Goal: Task Accomplishment & Management: Complete application form

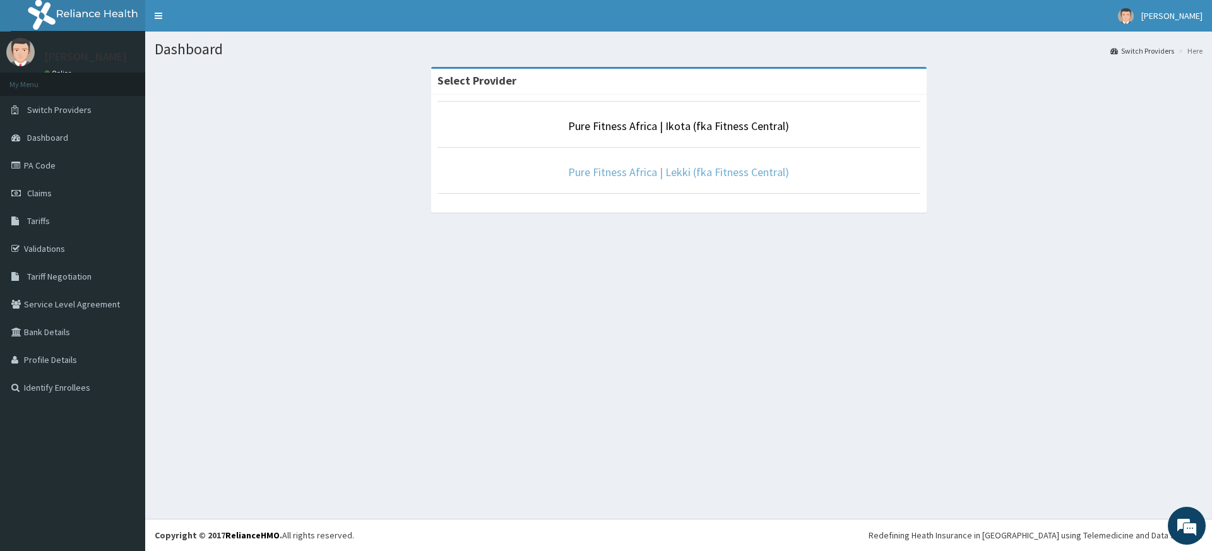
click at [686, 167] on link "Pure Fitness Africa | Lekki (fka Fitness Central)" at bounding box center [678, 172] width 221 height 15
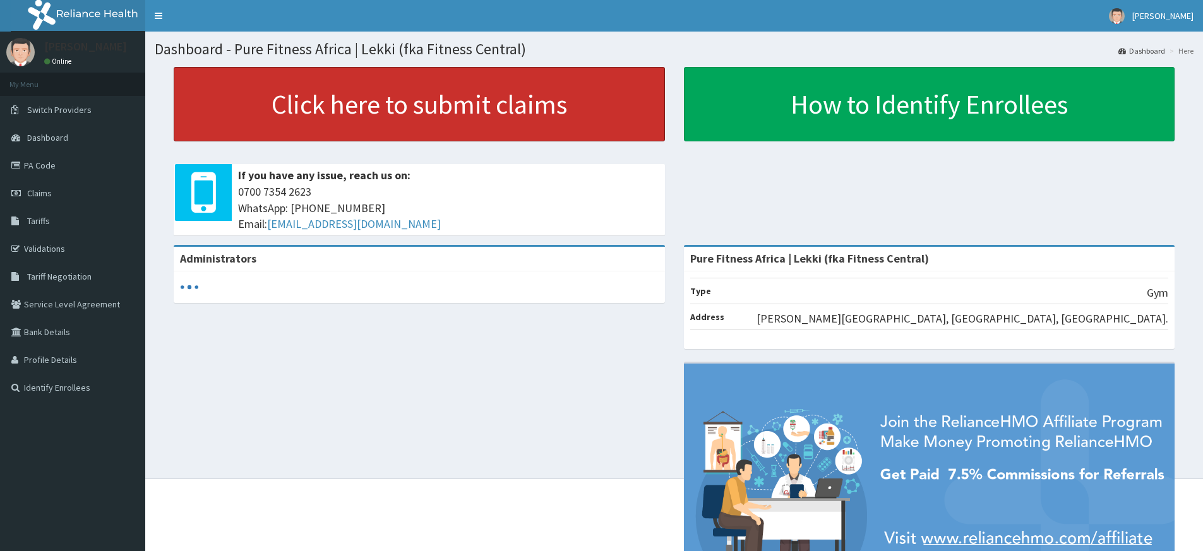
click at [355, 109] on link "Click here to submit claims" at bounding box center [419, 104] width 491 height 75
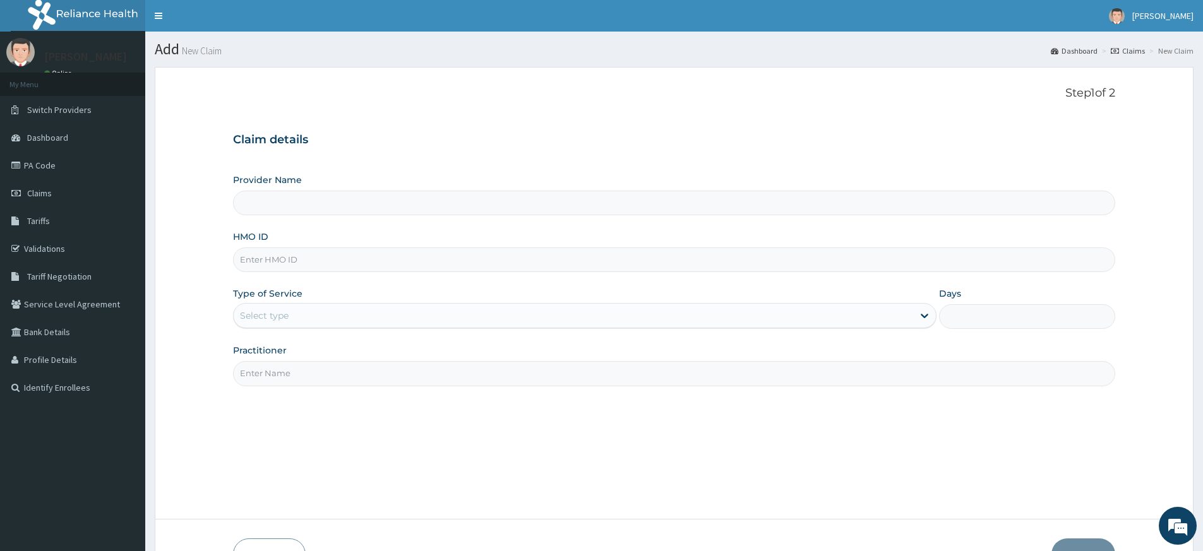
click at [318, 367] on input "Practitioner" at bounding box center [674, 373] width 882 height 25
type input "pure fitness africa"
click at [322, 263] on input "HMO ID" at bounding box center [674, 260] width 882 height 25
type input "Pure Fitness Africa | Lekki (fka Fitness Central)"
type input "1"
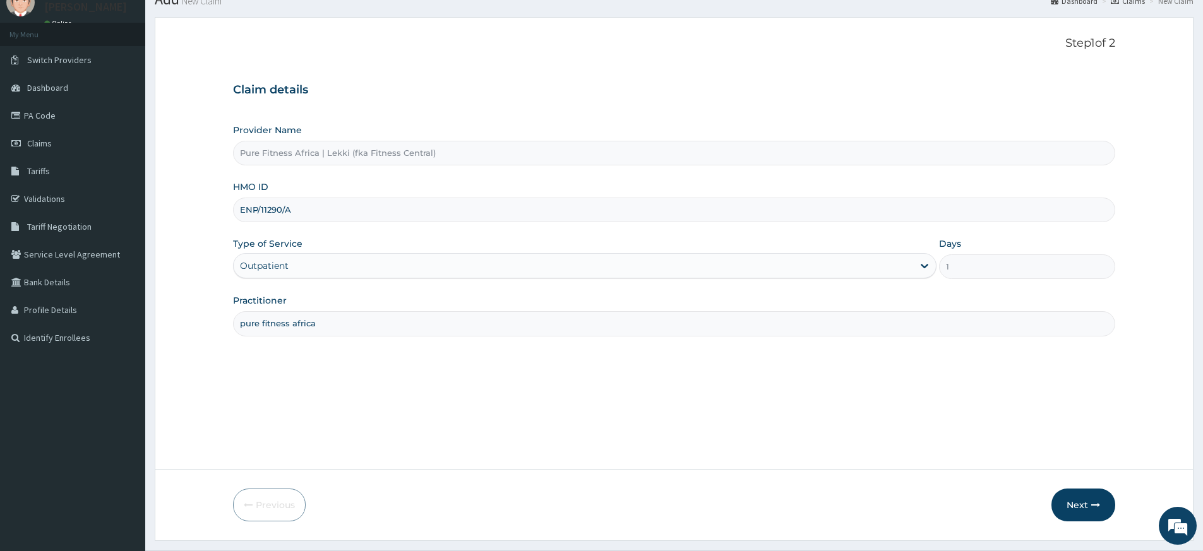
scroll to position [81, 0]
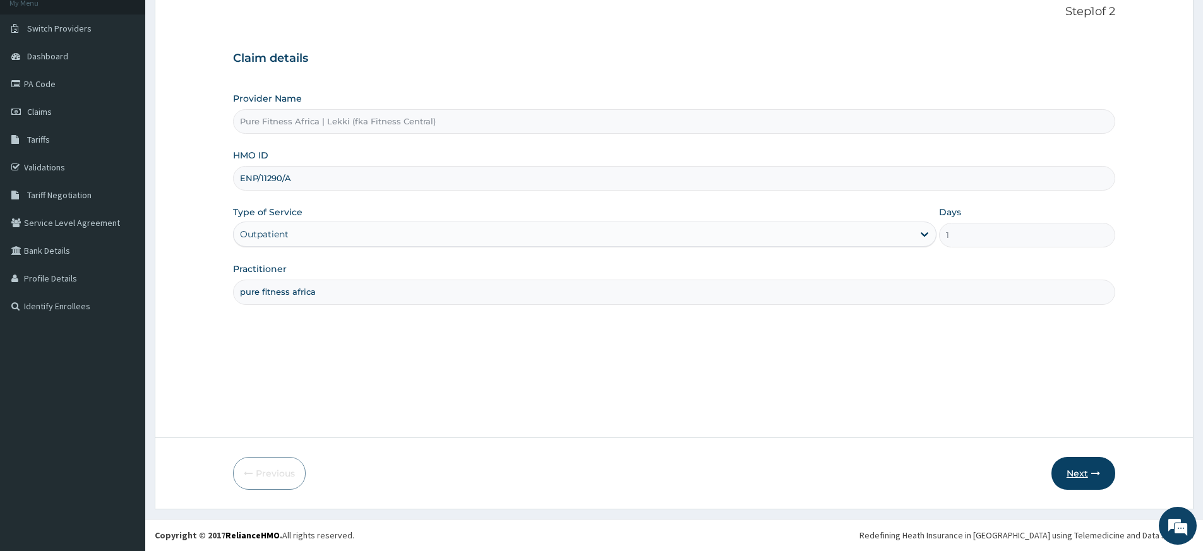
type input "ENP/11290/A"
click at [1073, 472] on button "Next" at bounding box center [1083, 473] width 64 height 33
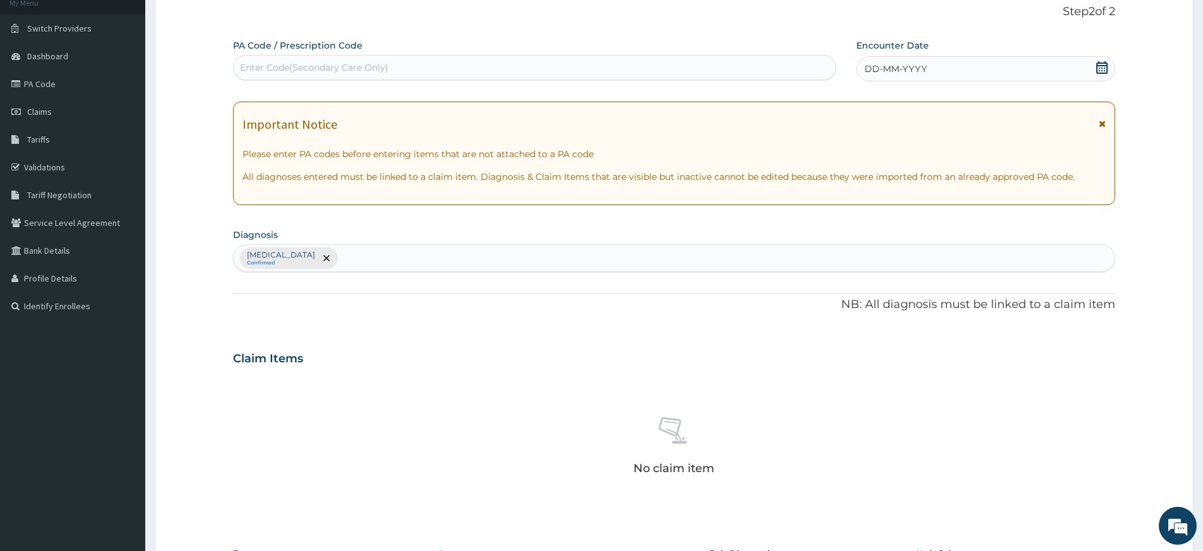
click at [665, 74] on div "Enter Code(Secondary Care Only)" at bounding box center [535, 67] width 602 height 20
type input "PA/FDFD7B"
click at [1097, 64] on icon at bounding box center [1101, 67] width 11 height 13
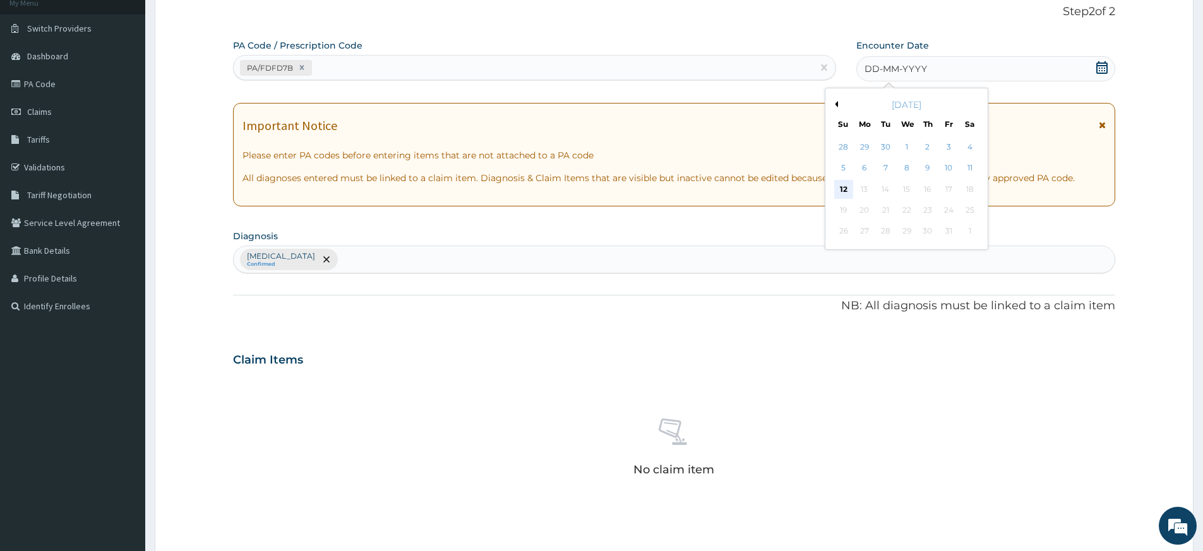
click at [839, 187] on div "12" at bounding box center [843, 189] width 19 height 19
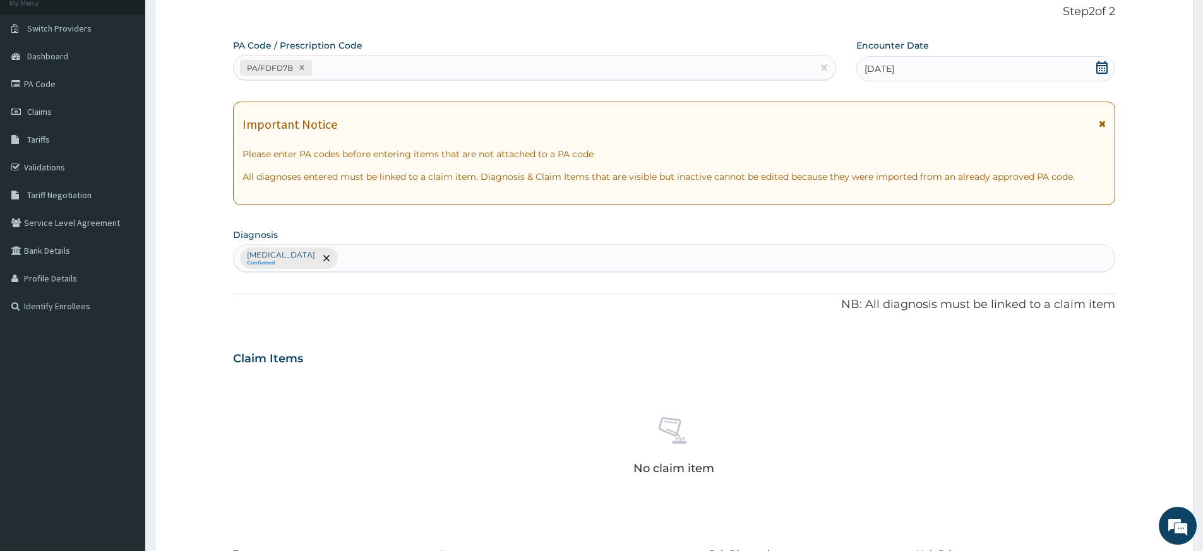
scroll to position [347, 0]
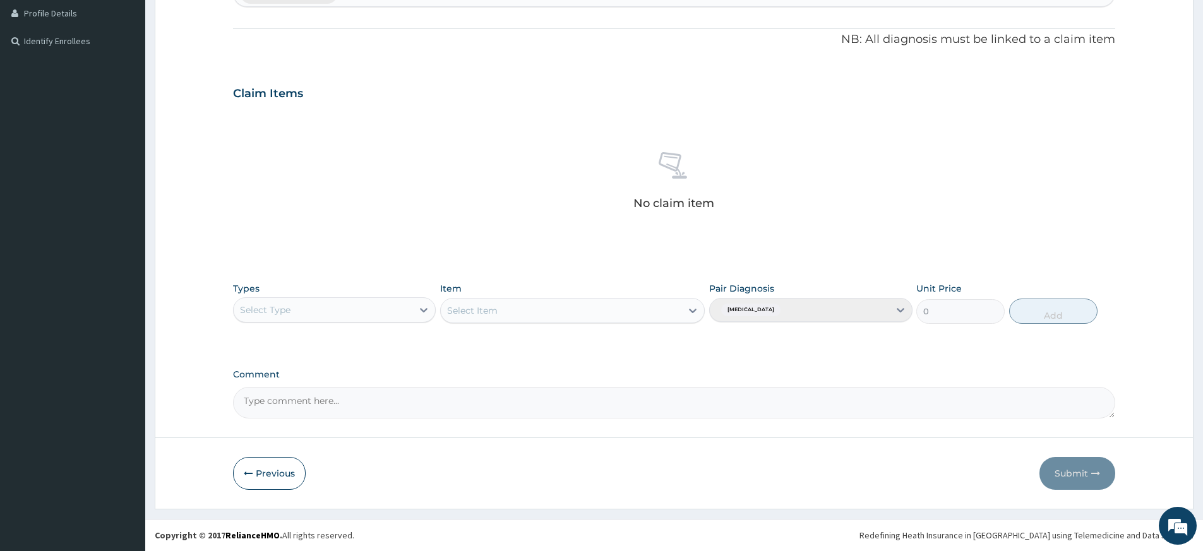
click at [387, 309] on div "Select Type" at bounding box center [323, 310] width 179 height 20
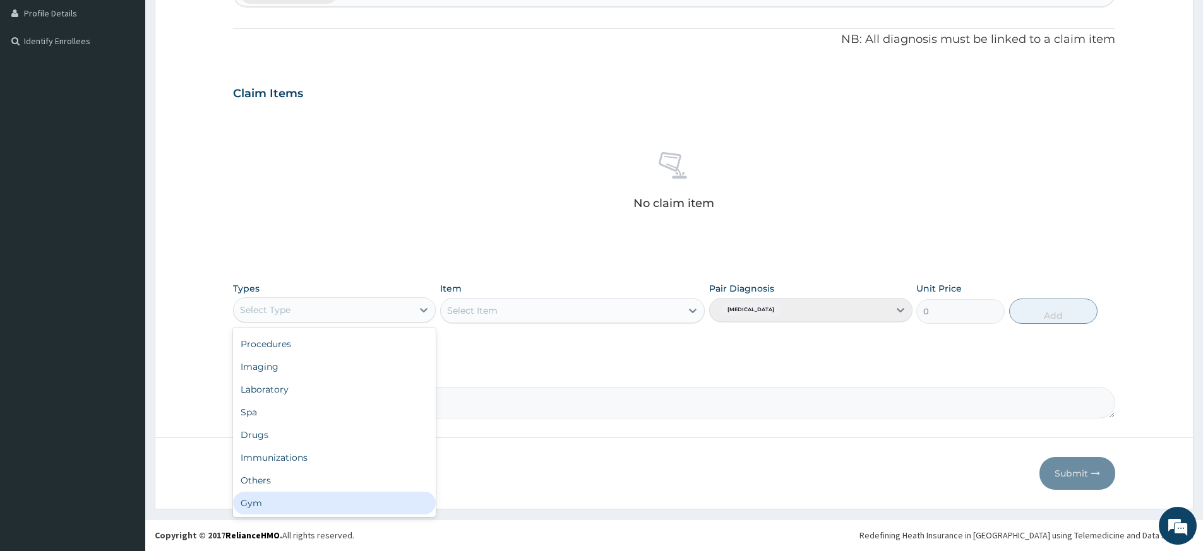
click at [369, 494] on div "Gym" at bounding box center [334, 503] width 203 height 23
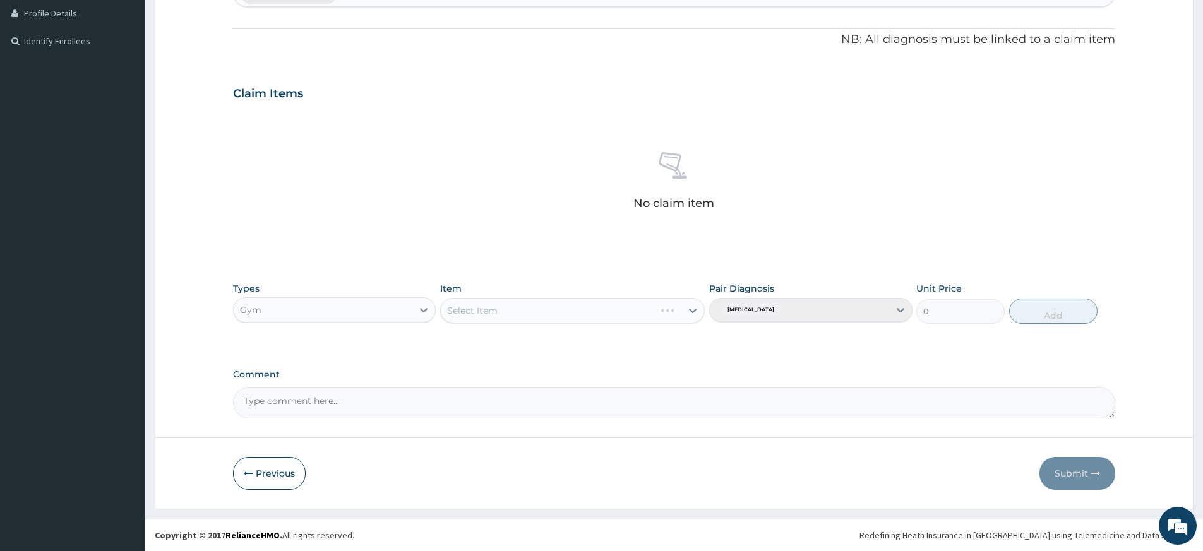
click at [554, 304] on div "Select Item" at bounding box center [572, 310] width 265 height 25
click at [561, 306] on div "Select Item" at bounding box center [561, 311] width 241 height 20
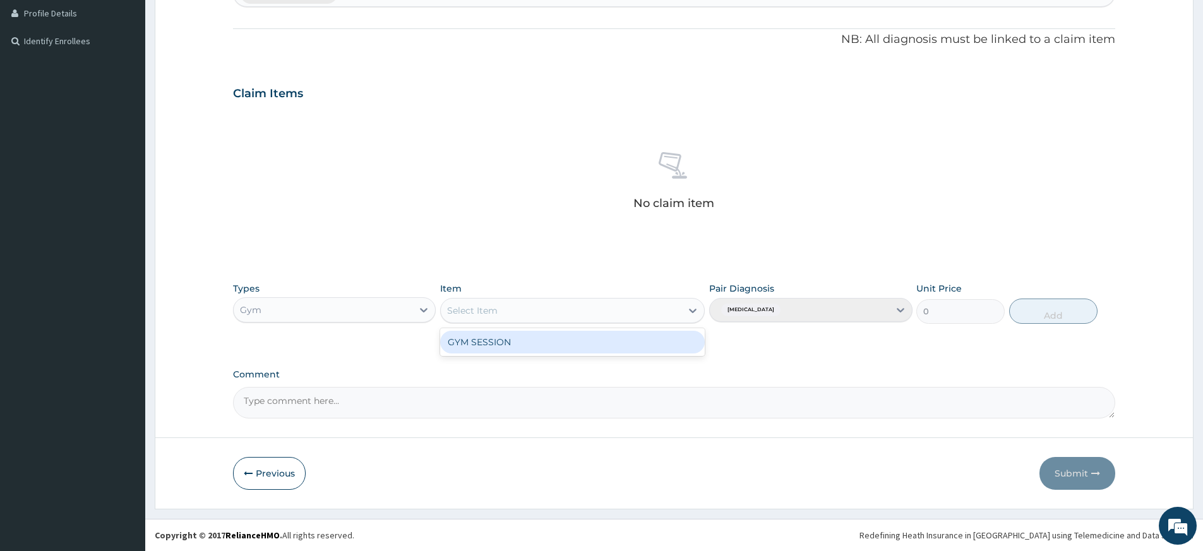
click at [563, 343] on div "GYM SESSION" at bounding box center [572, 342] width 265 height 23
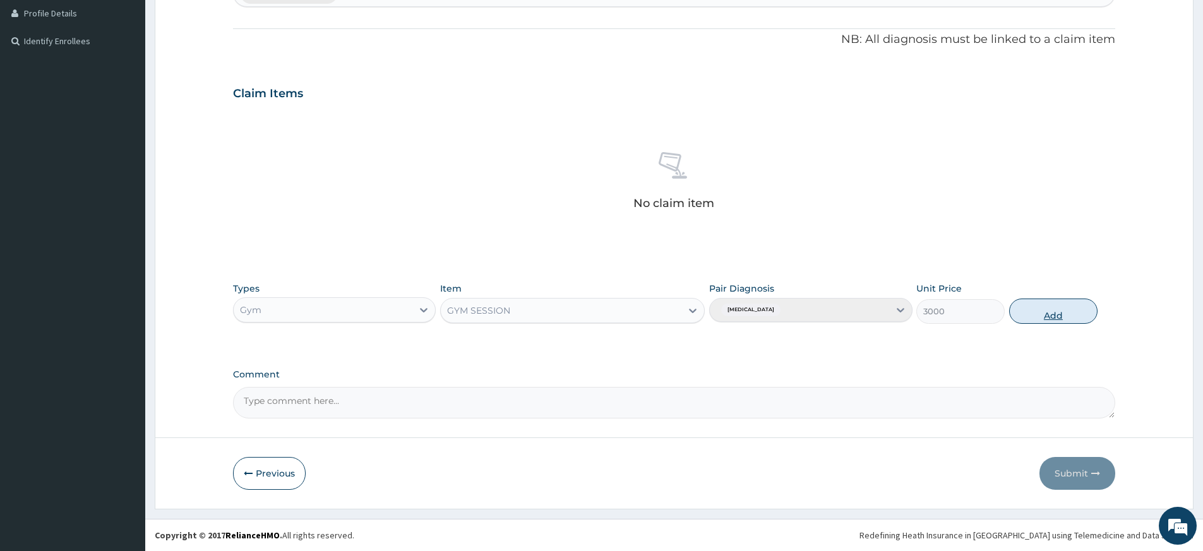
click at [1082, 309] on button "Add" at bounding box center [1053, 311] width 88 height 25
type input "0"
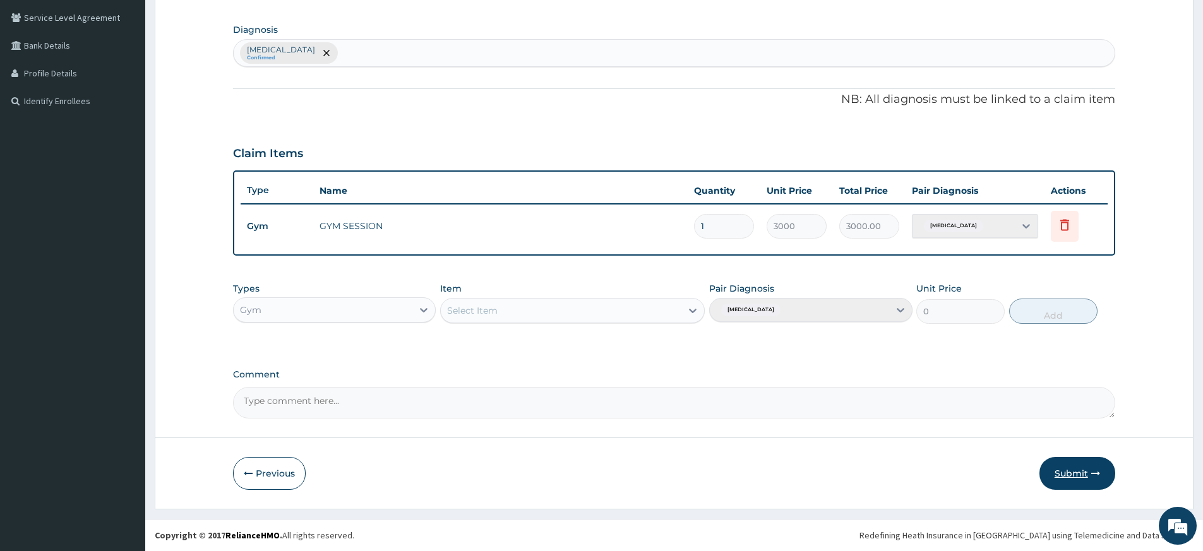
click at [1065, 473] on button "Submit" at bounding box center [1077, 473] width 76 height 33
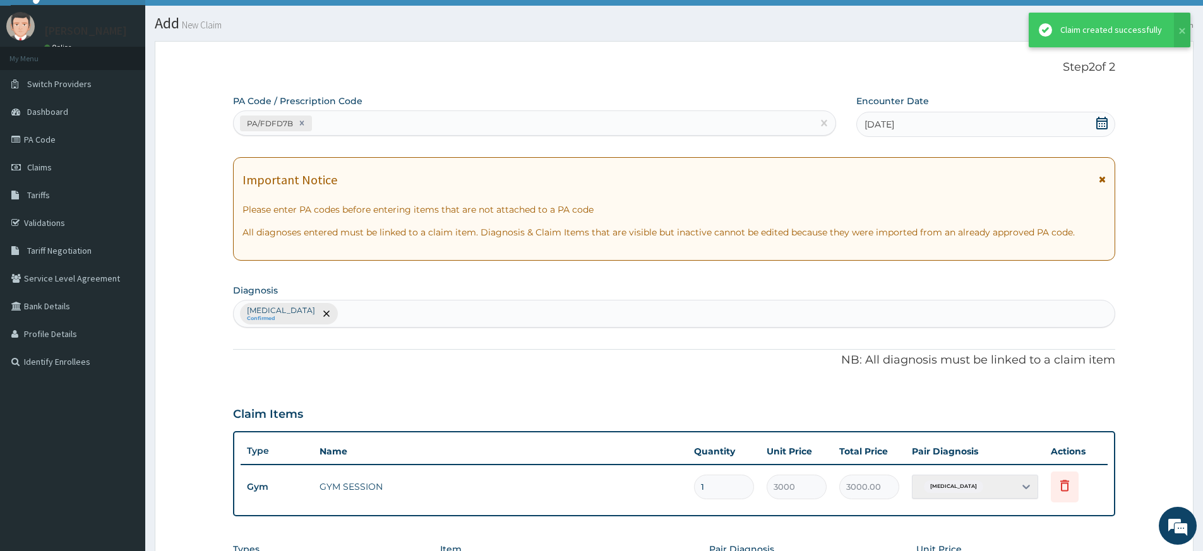
scroll to position [287, 0]
